Goal: Find specific page/section: Find specific page/section

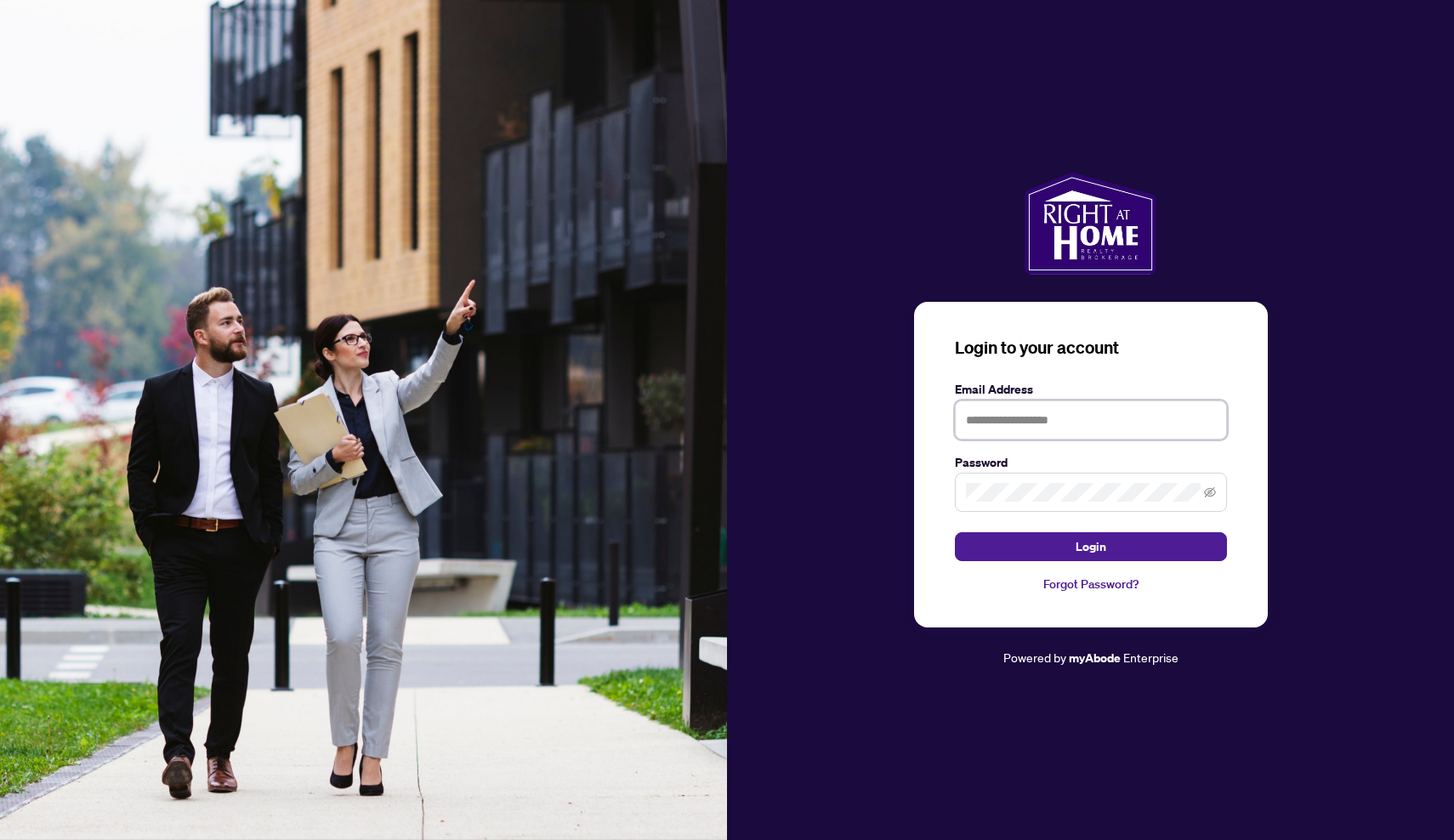
type input "**********"
click at [1090, 546] on button "Login" at bounding box center [1091, 547] width 272 height 29
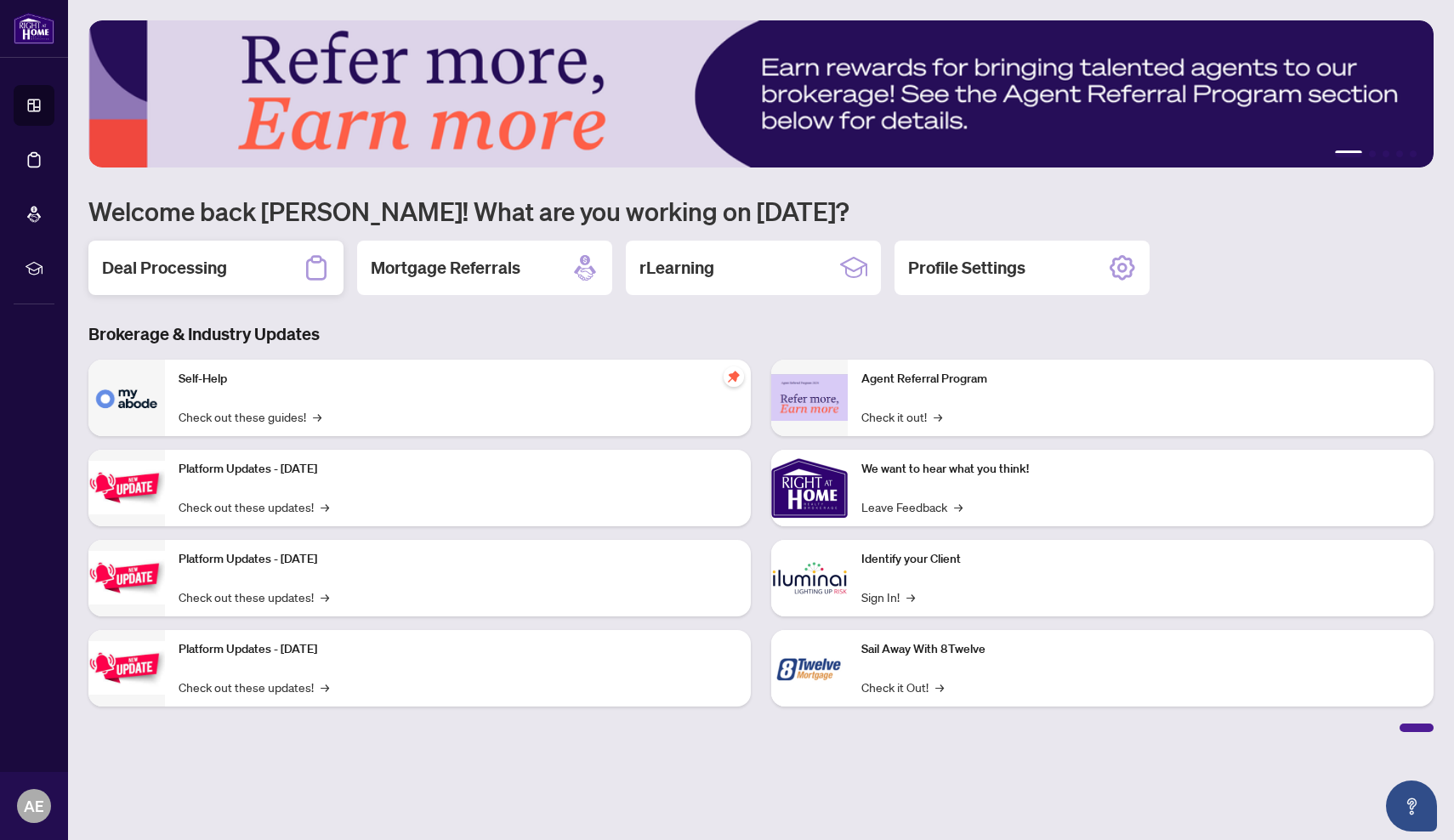
click at [205, 271] on h2 "Deal Processing" at bounding box center [164, 267] width 125 height 23
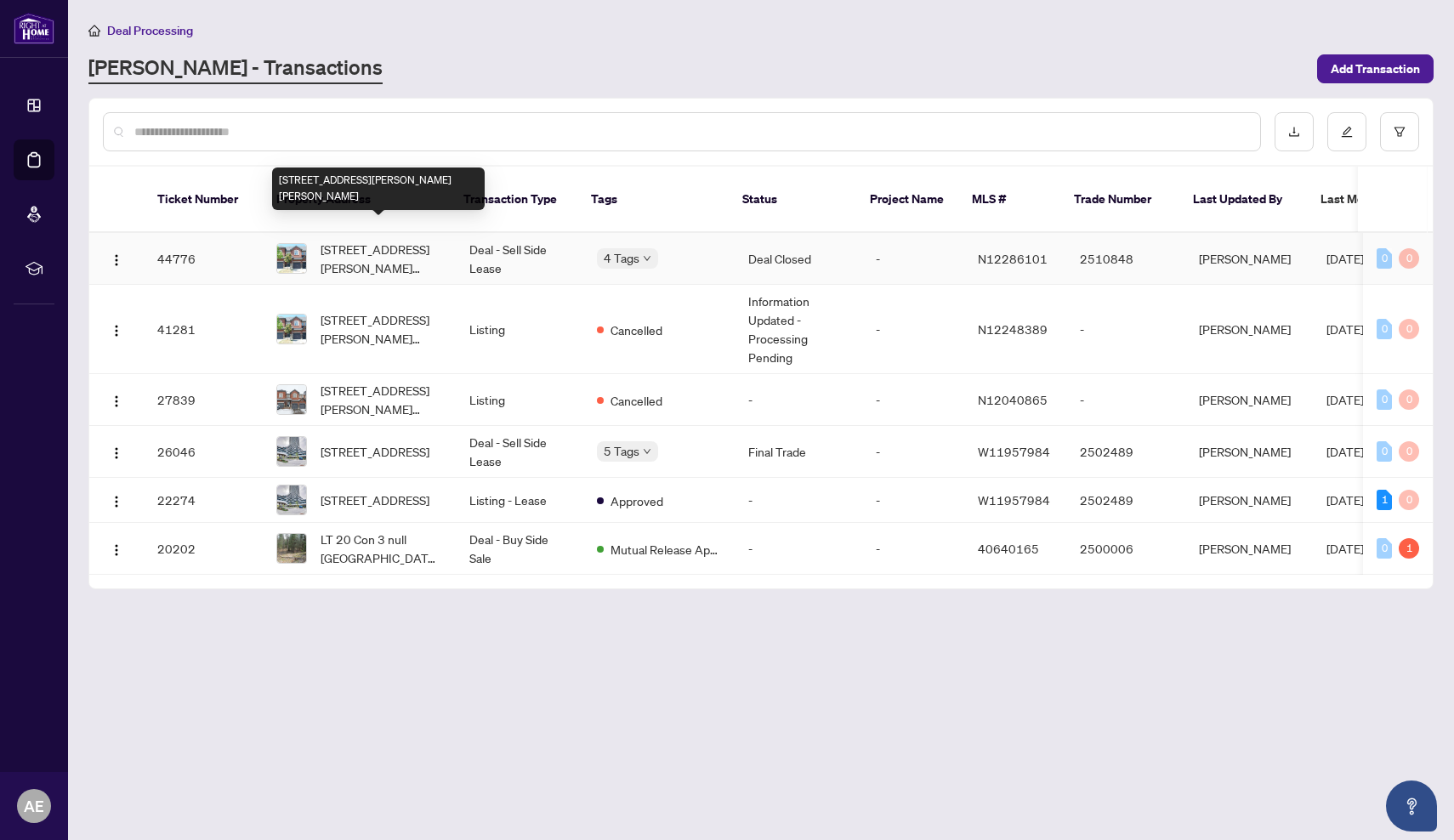
click at [362, 241] on span "[STREET_ADDRESS][PERSON_NAME][PERSON_NAME]" at bounding box center [381, 258] width 121 height 37
